Goal: Task Accomplishment & Management: Manage account settings

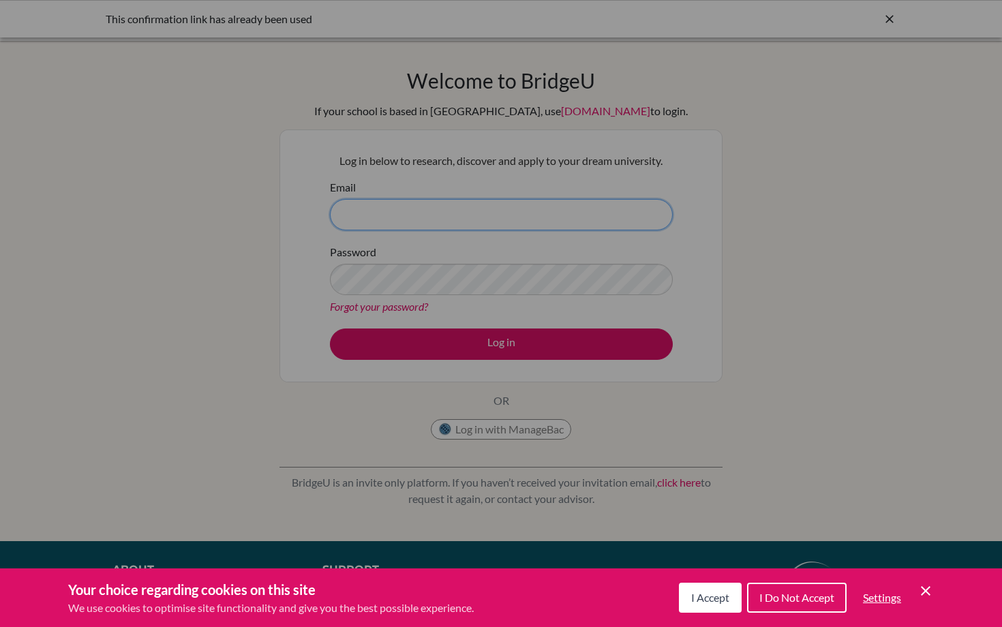
type input "[EMAIL_ADDRESS][DOMAIN_NAME]"
click at [924, 586] on icon "Cookie Control Close Icon" at bounding box center [925, 591] width 16 height 16
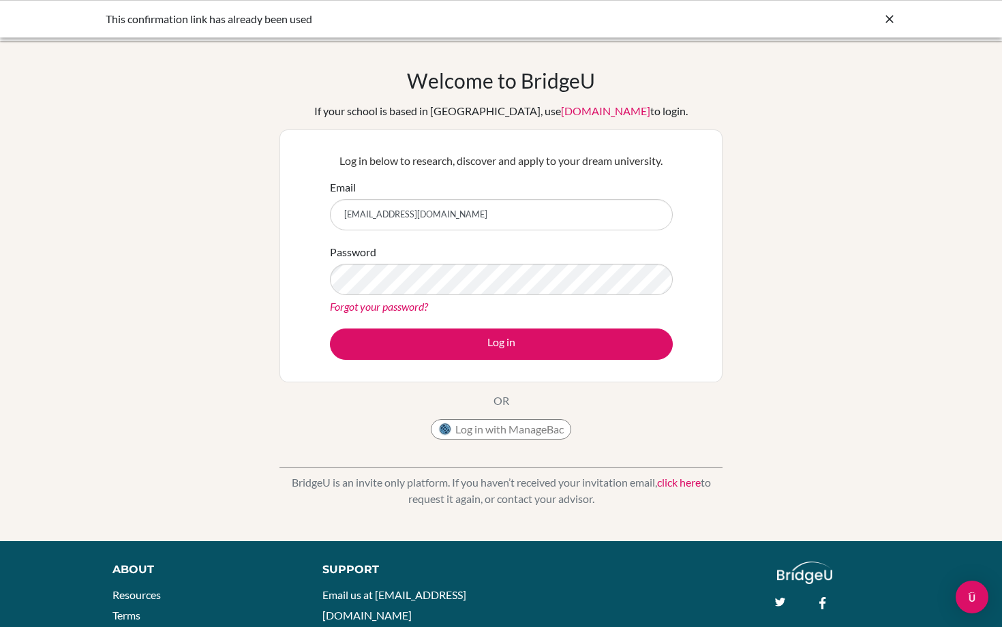
click at [677, 277] on div "Log in below to research, discover and apply to your dream university. Email [E…" at bounding box center [501, 256] width 360 height 224
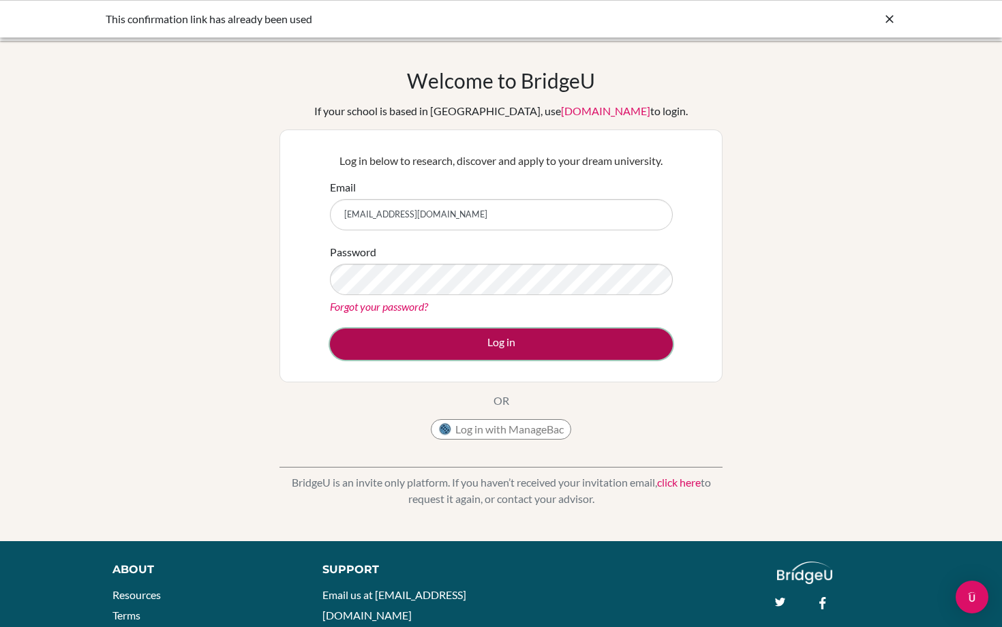
click at [549, 347] on button "Log in" at bounding box center [501, 343] width 343 height 31
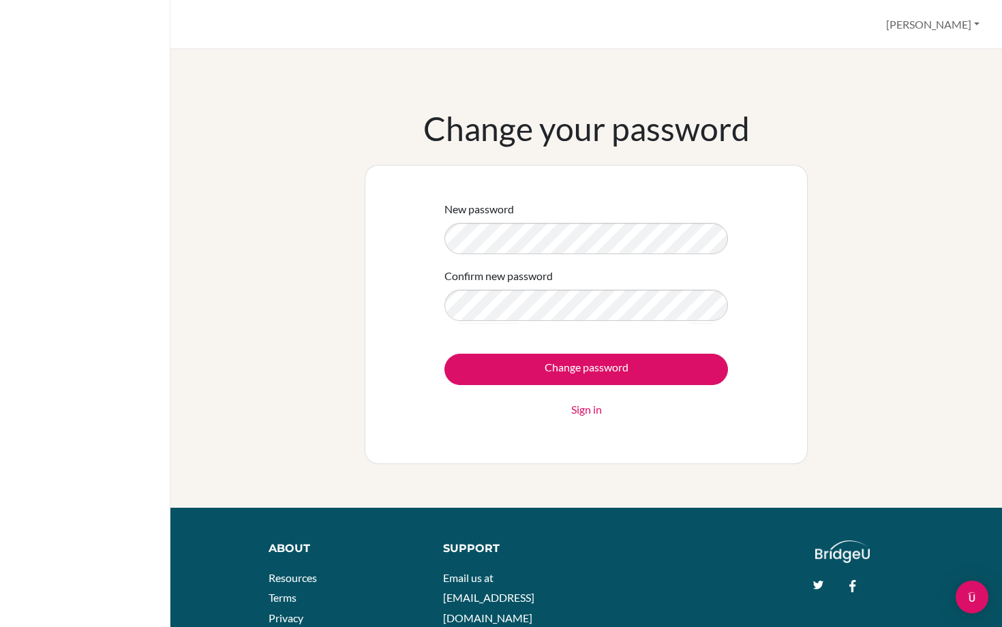
click at [367, 401] on div "New password Confirm new password Change password Sign in" at bounding box center [586, 314] width 443 height 299
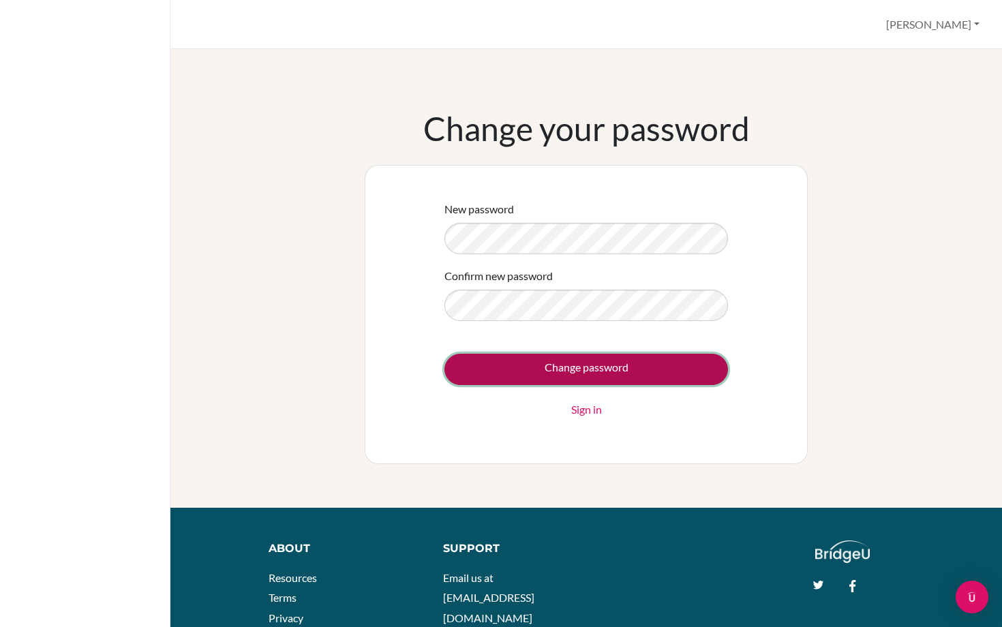
click at [527, 365] on input "Change password" at bounding box center [585, 369] width 283 height 31
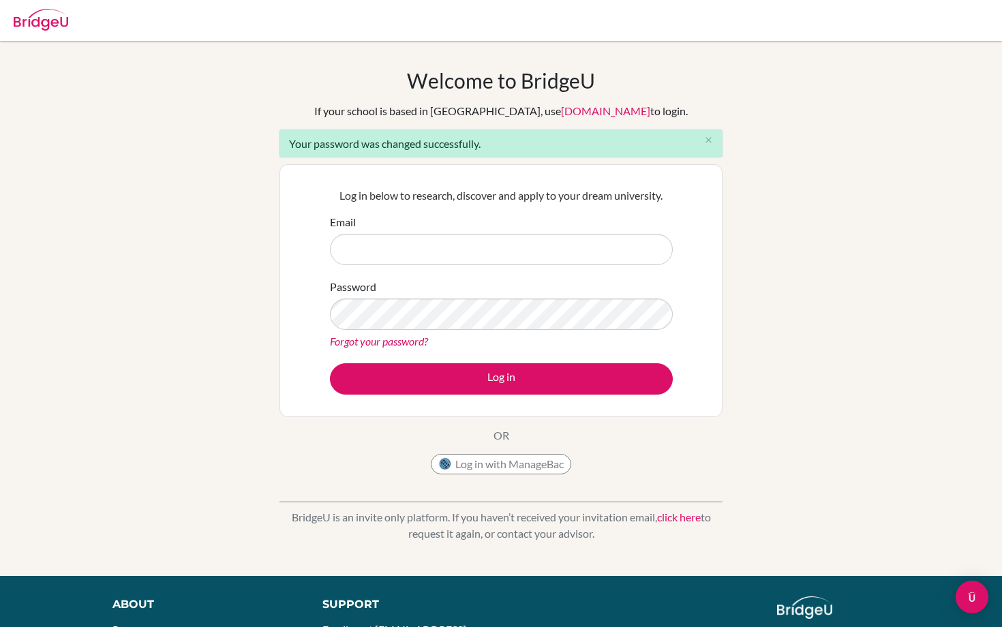
type input "[EMAIL_ADDRESS][DOMAIN_NAME]"
click at [527, 365] on button "Log in" at bounding box center [501, 378] width 343 height 31
